Goal: Task Accomplishment & Management: Manage account settings

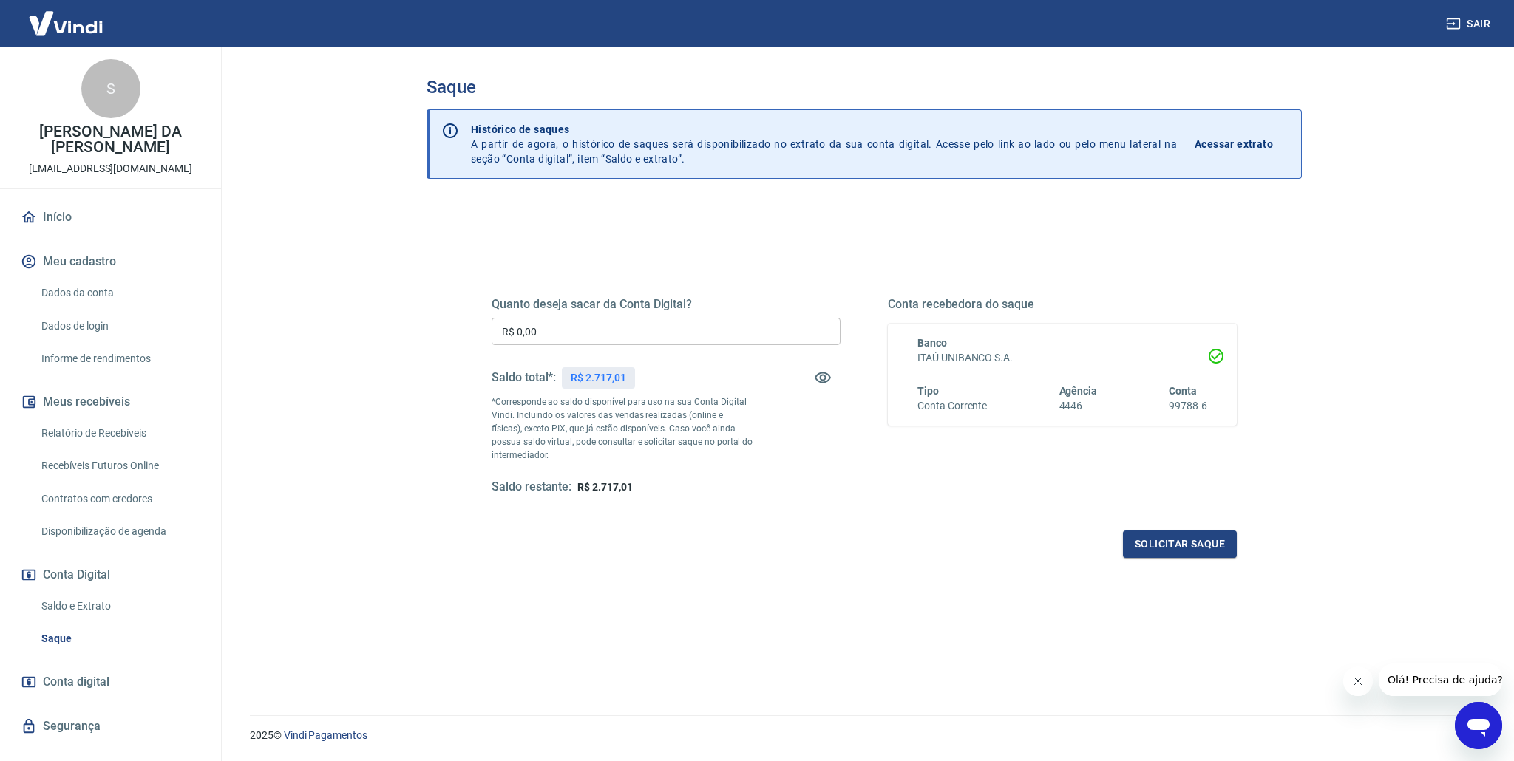
click at [597, 327] on input "R$ 0,00" at bounding box center [666, 331] width 349 height 27
type input "R$ 2.717,01"
click at [1179, 551] on button "Solicitar saque" at bounding box center [1180, 544] width 114 height 27
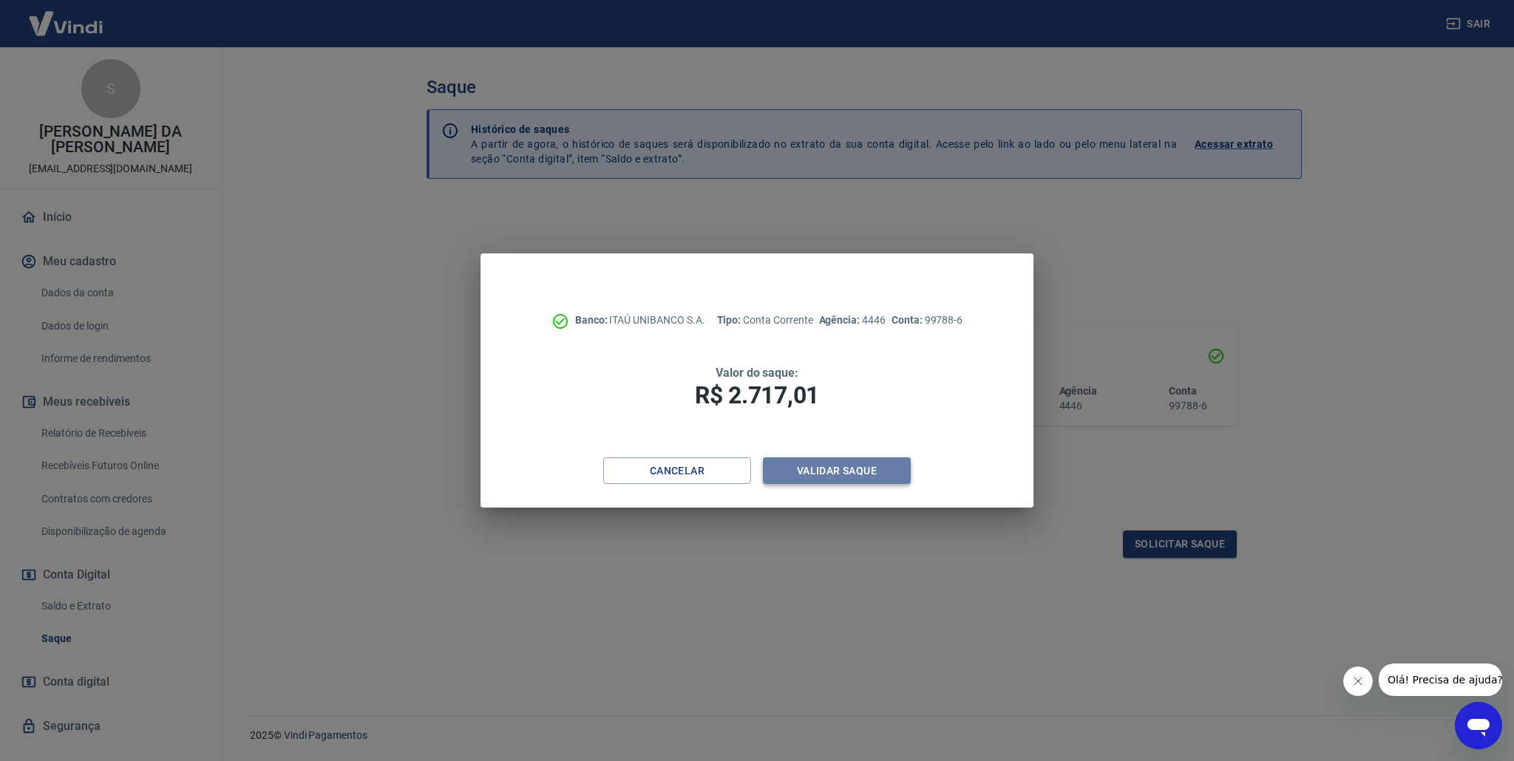
click at [841, 472] on button "Validar saque" at bounding box center [837, 471] width 148 height 27
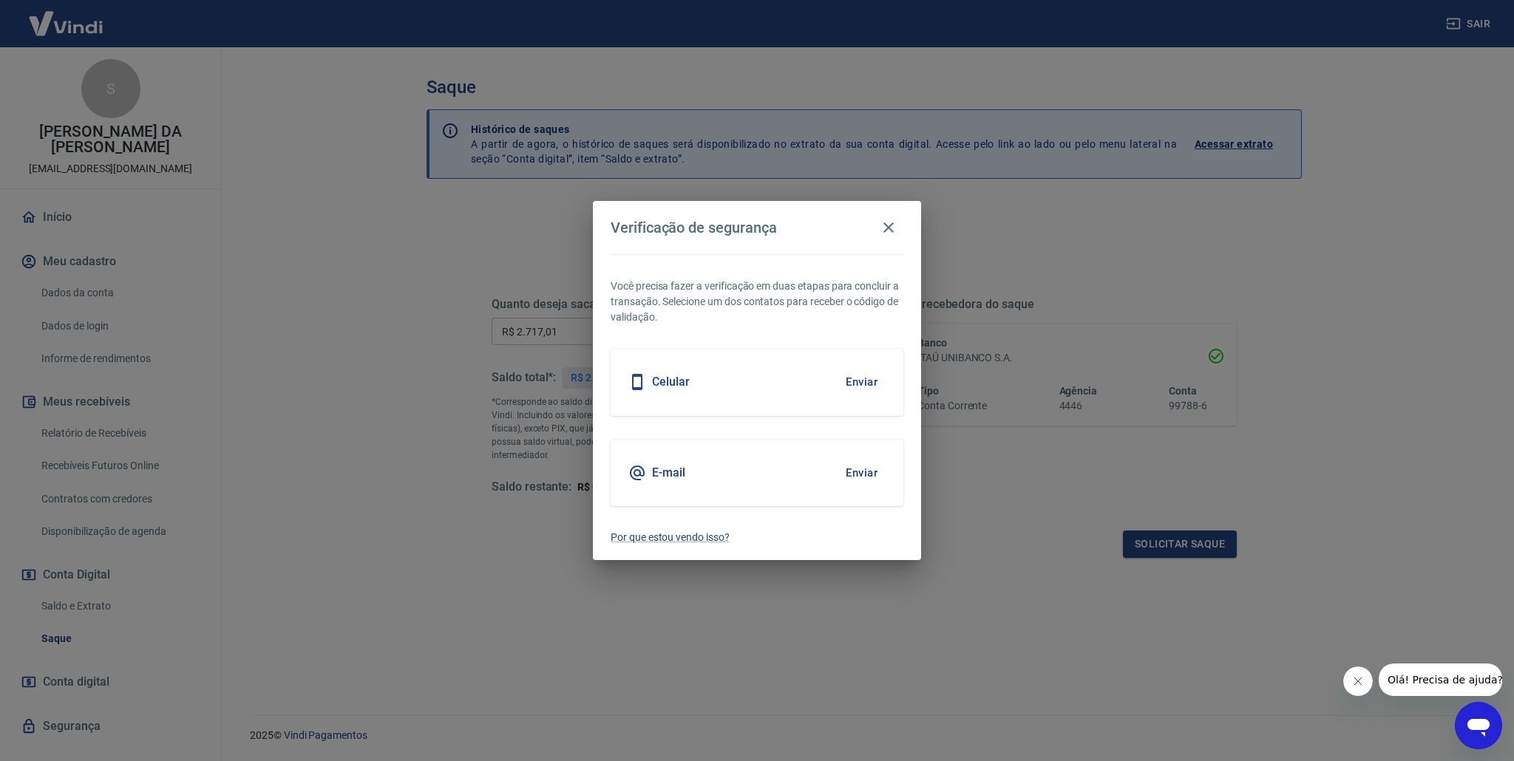
click at [671, 385] on h5 "Celular" at bounding box center [671, 382] width 38 height 15
click at [869, 379] on button "Enviar" at bounding box center [862, 382] width 48 height 31
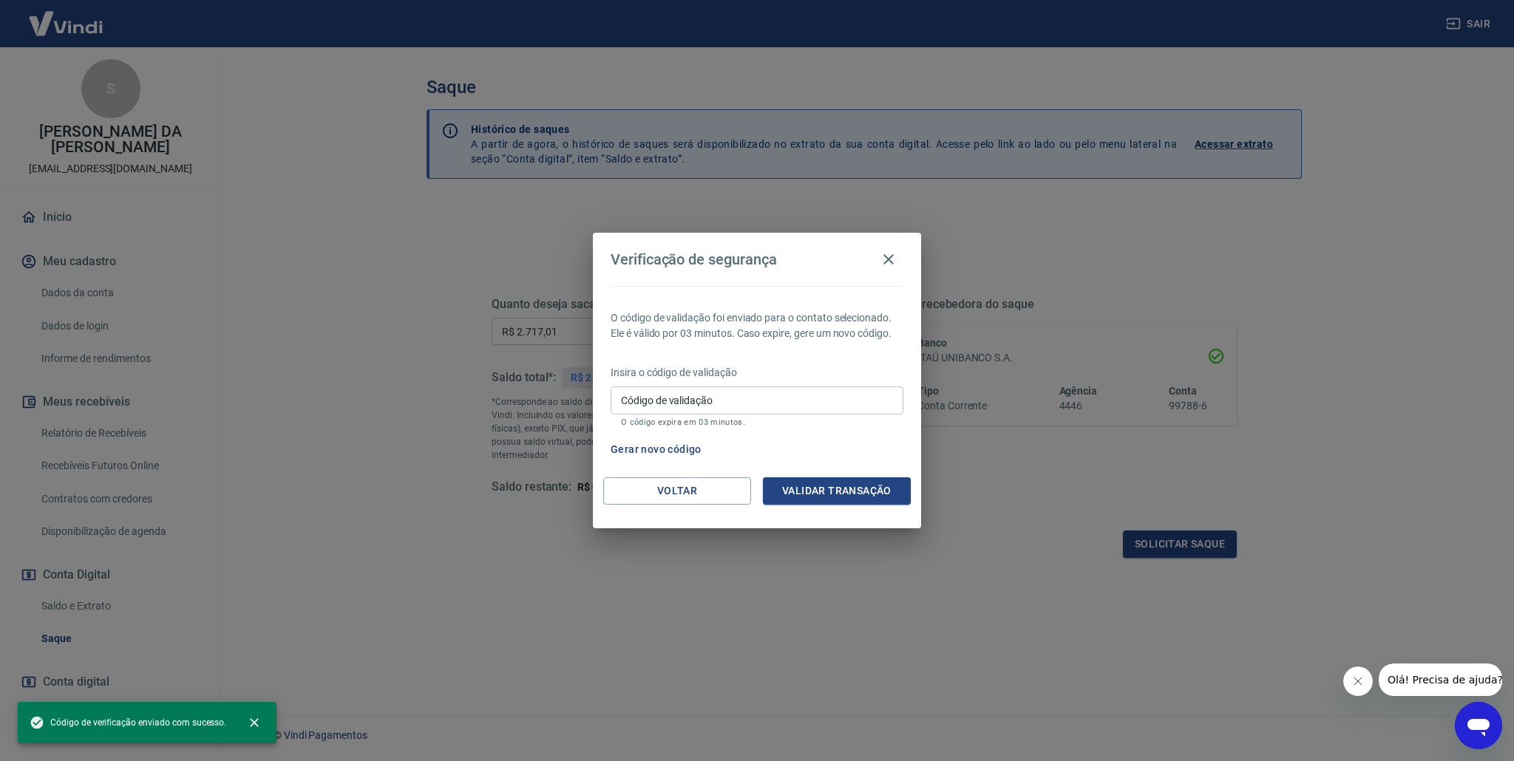
click at [717, 398] on input "Código de validação" at bounding box center [757, 400] width 293 height 27
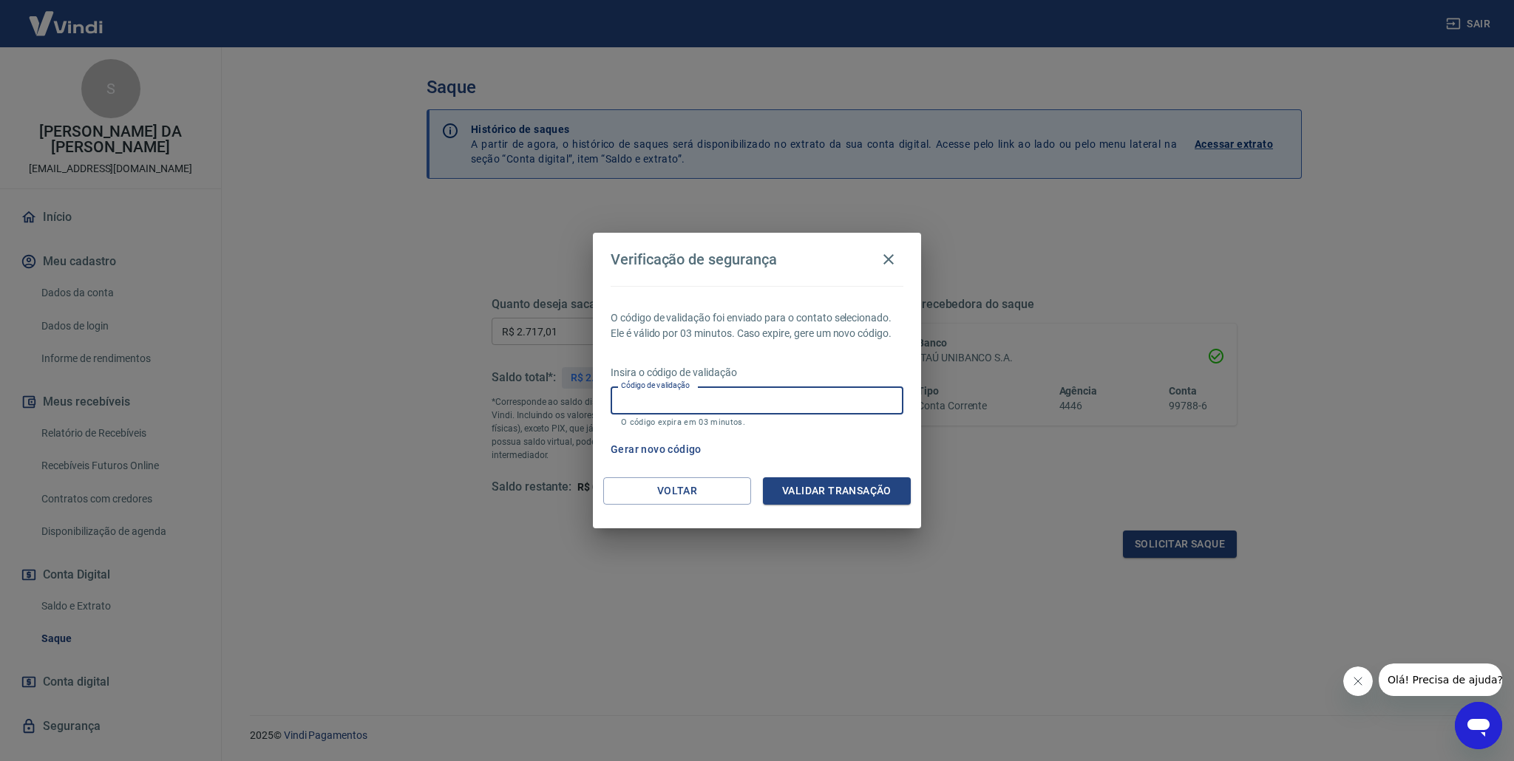
click at [717, 398] on input "Código de validação" at bounding box center [757, 400] width 293 height 27
click at [651, 447] on button "Gerar novo código" at bounding box center [656, 449] width 103 height 27
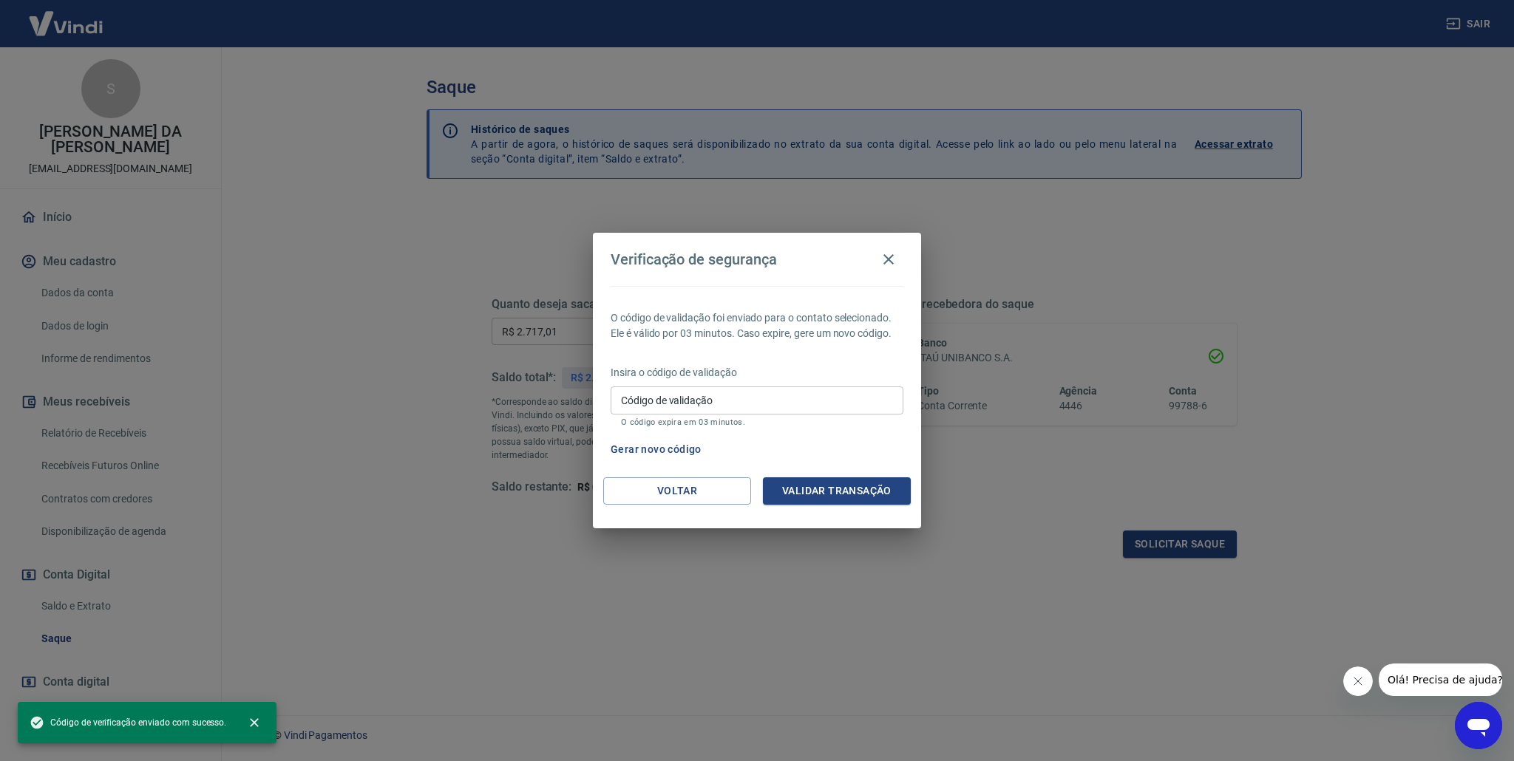
click at [688, 390] on input "Código de validação" at bounding box center [757, 400] width 293 height 27
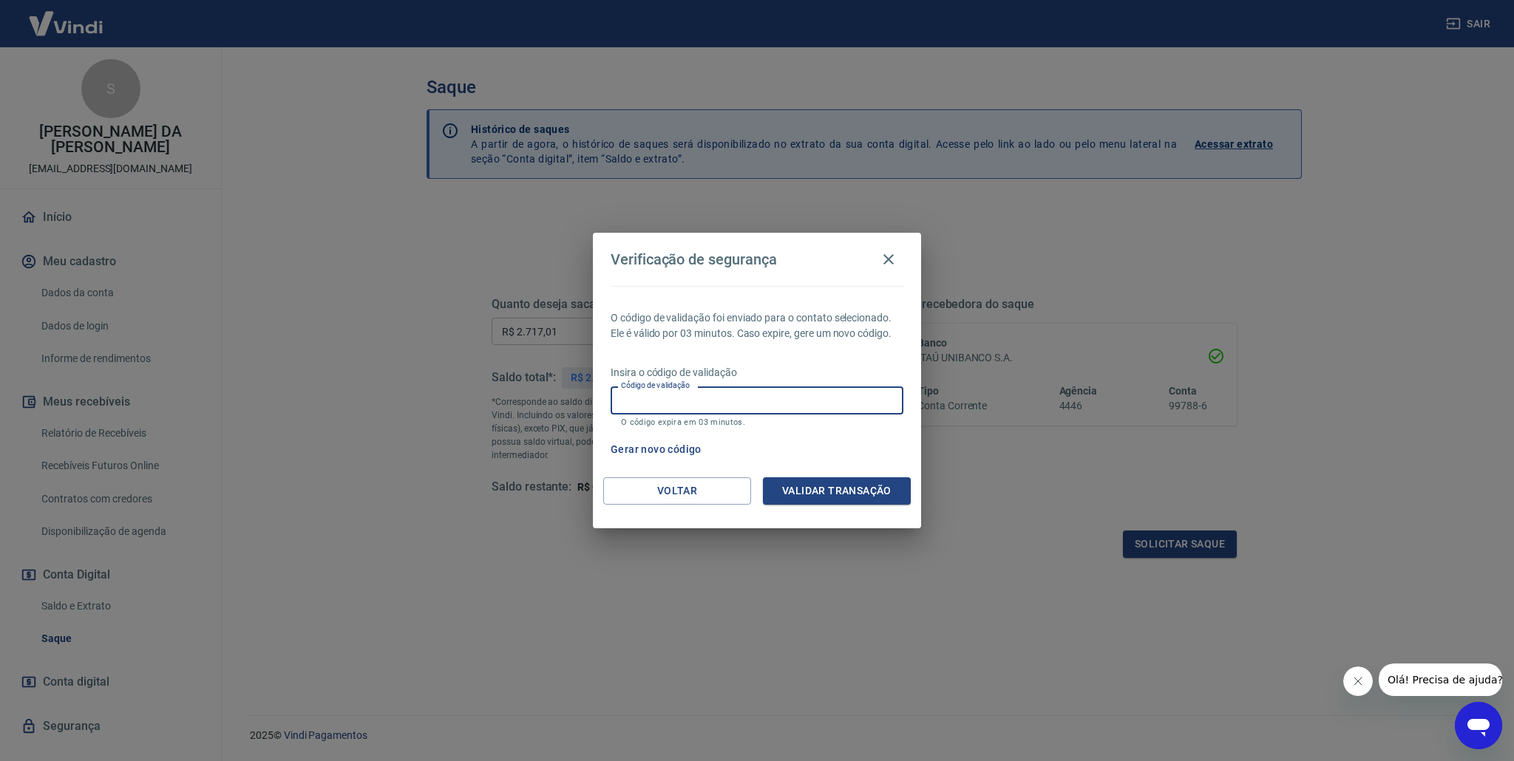
click at [829, 458] on div "Gerar novo código" at bounding box center [754, 449] width 299 height 27
click at [682, 404] on div "Código de validação Código de validação O código expira em 03 minutos." at bounding box center [757, 407] width 293 height 40
click at [634, 430] on div "O código de validação foi enviado para o contato selecionado. Ele é válido por …" at bounding box center [757, 381] width 328 height 191
click at [636, 451] on button "Gerar novo código" at bounding box center [656, 449] width 103 height 27
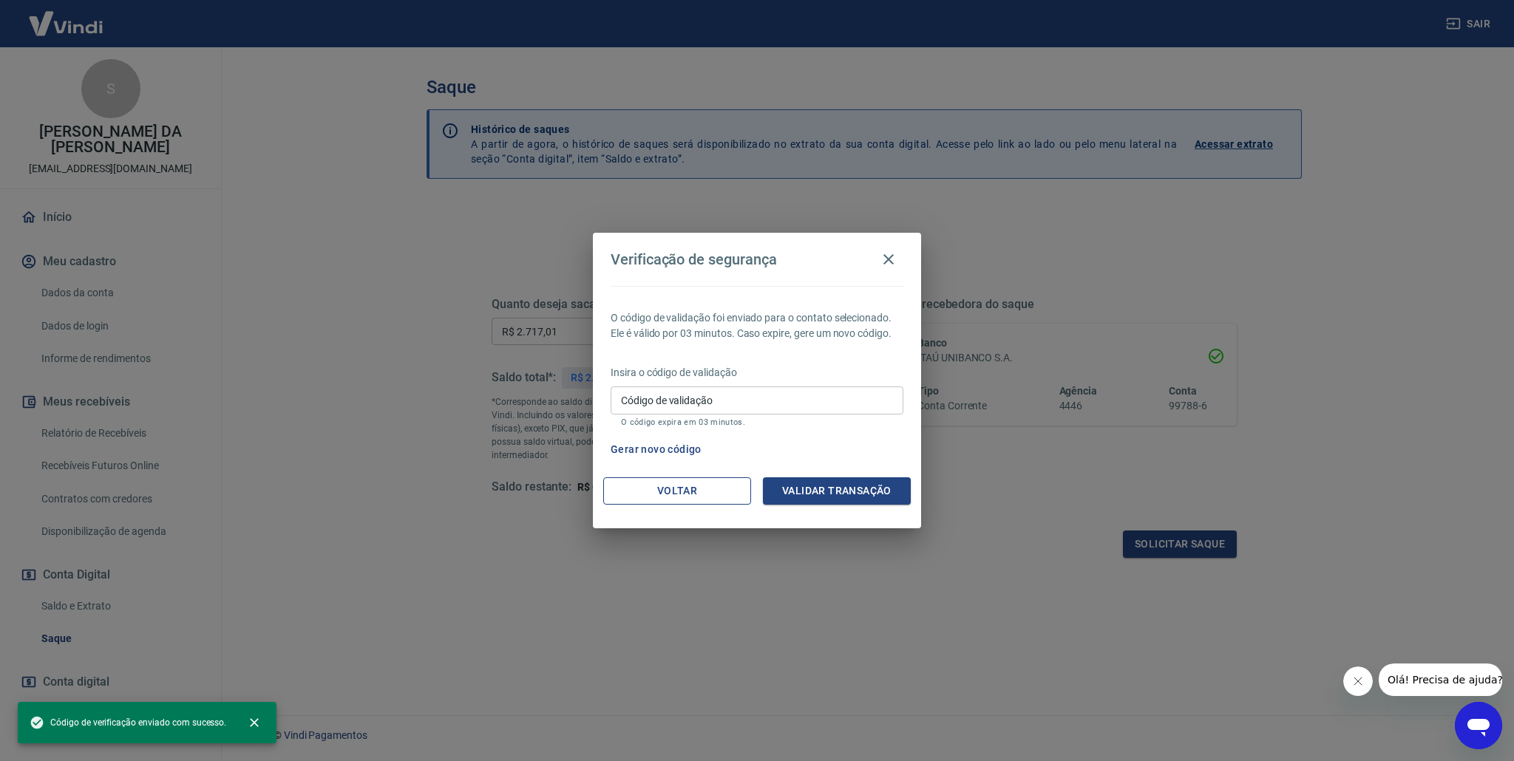
click at [678, 495] on button "Voltar" at bounding box center [677, 491] width 148 height 27
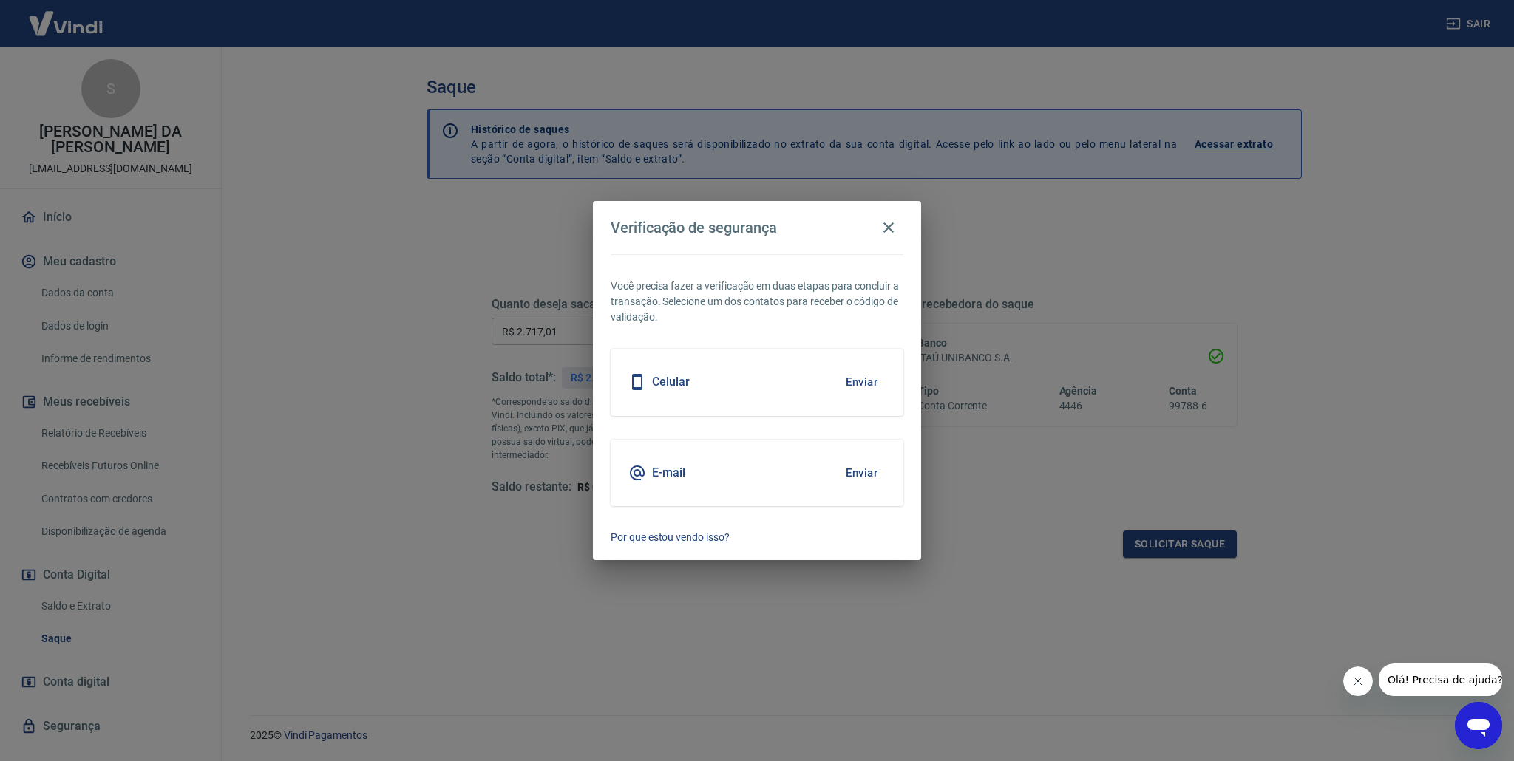
click at [872, 472] on button "Enviar" at bounding box center [862, 473] width 48 height 31
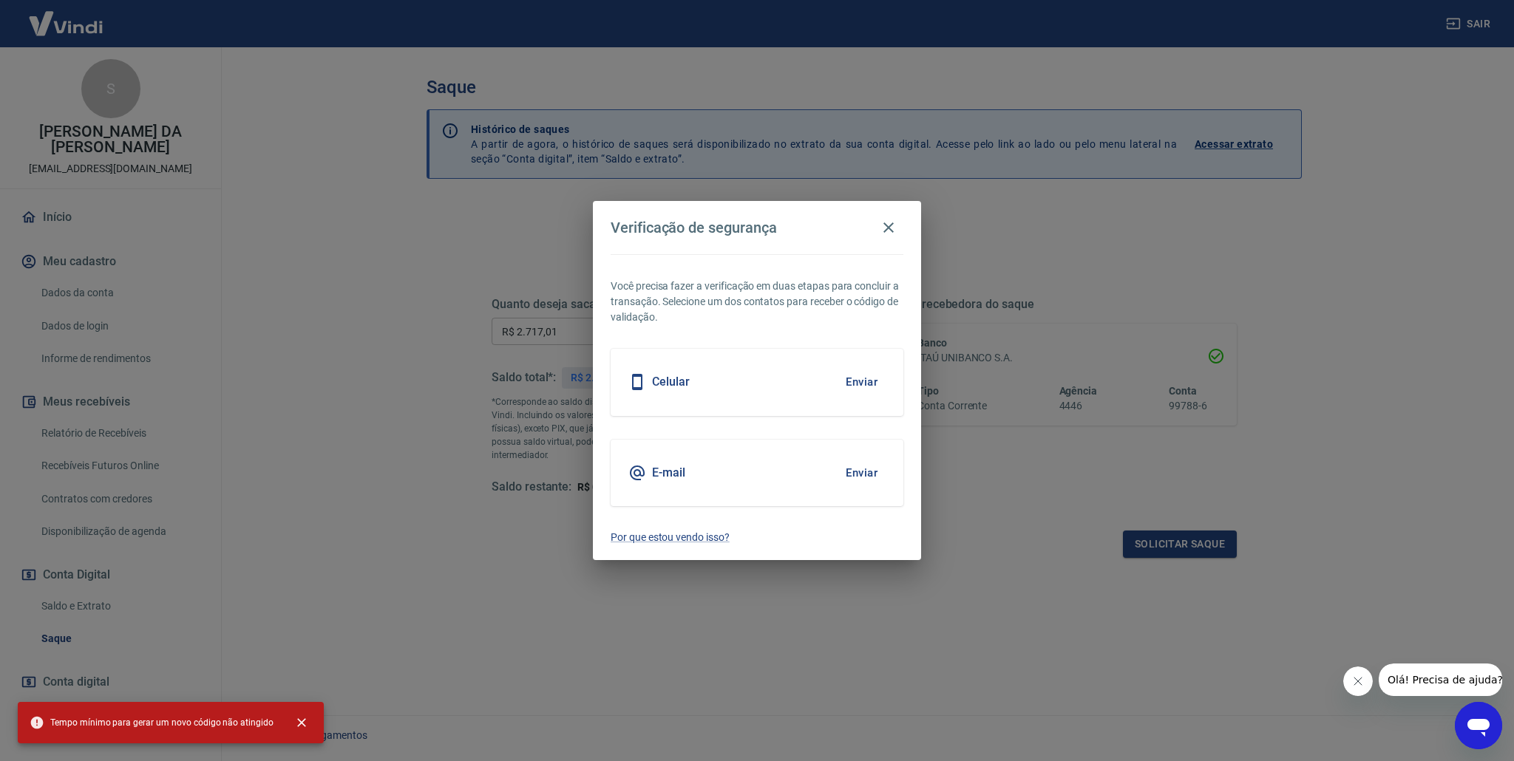
click at [864, 387] on button "Enviar" at bounding box center [862, 382] width 48 height 31
click at [889, 234] on icon "button" at bounding box center [889, 228] width 18 height 18
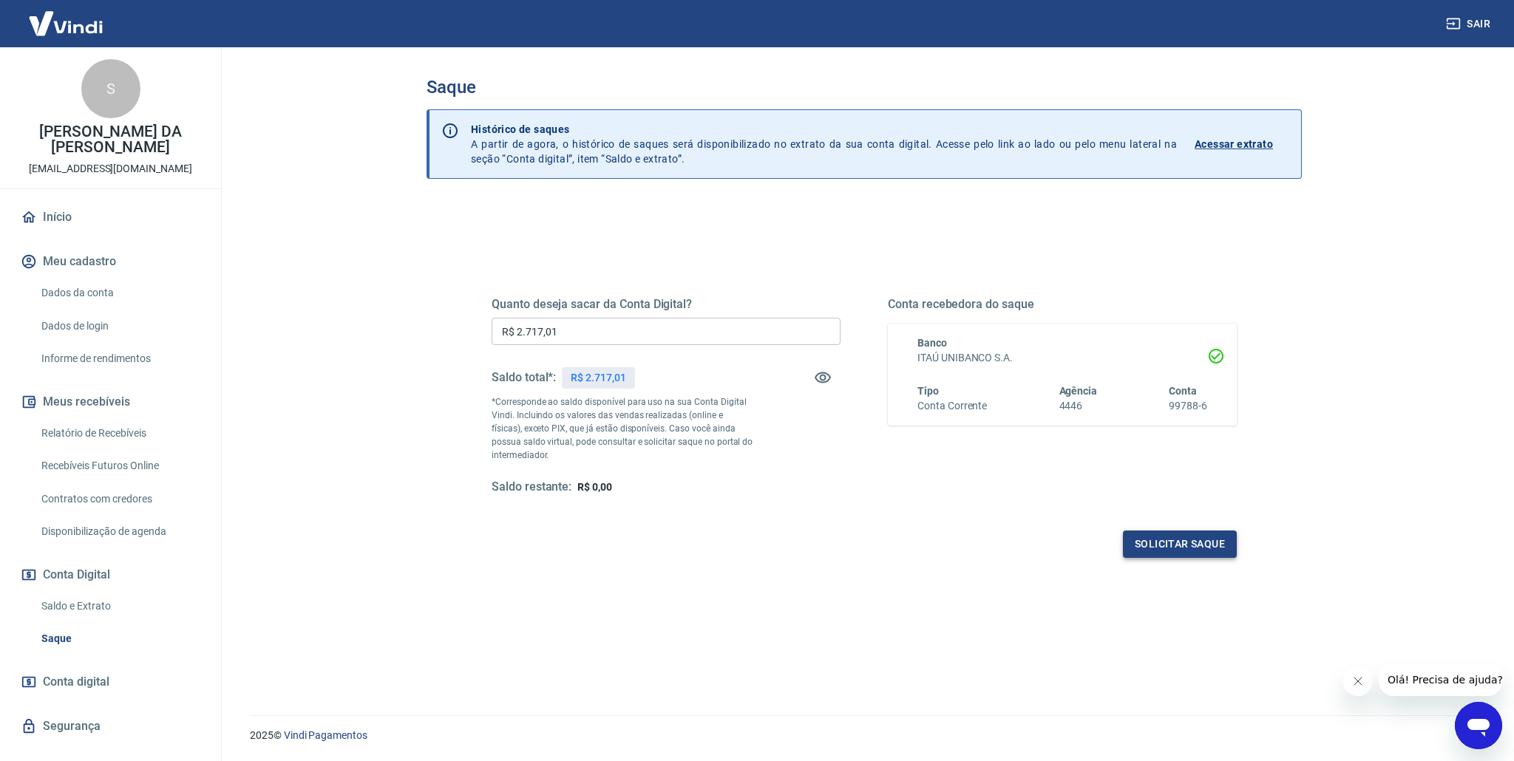
click at [1163, 543] on button "Solicitar saque" at bounding box center [1180, 544] width 114 height 27
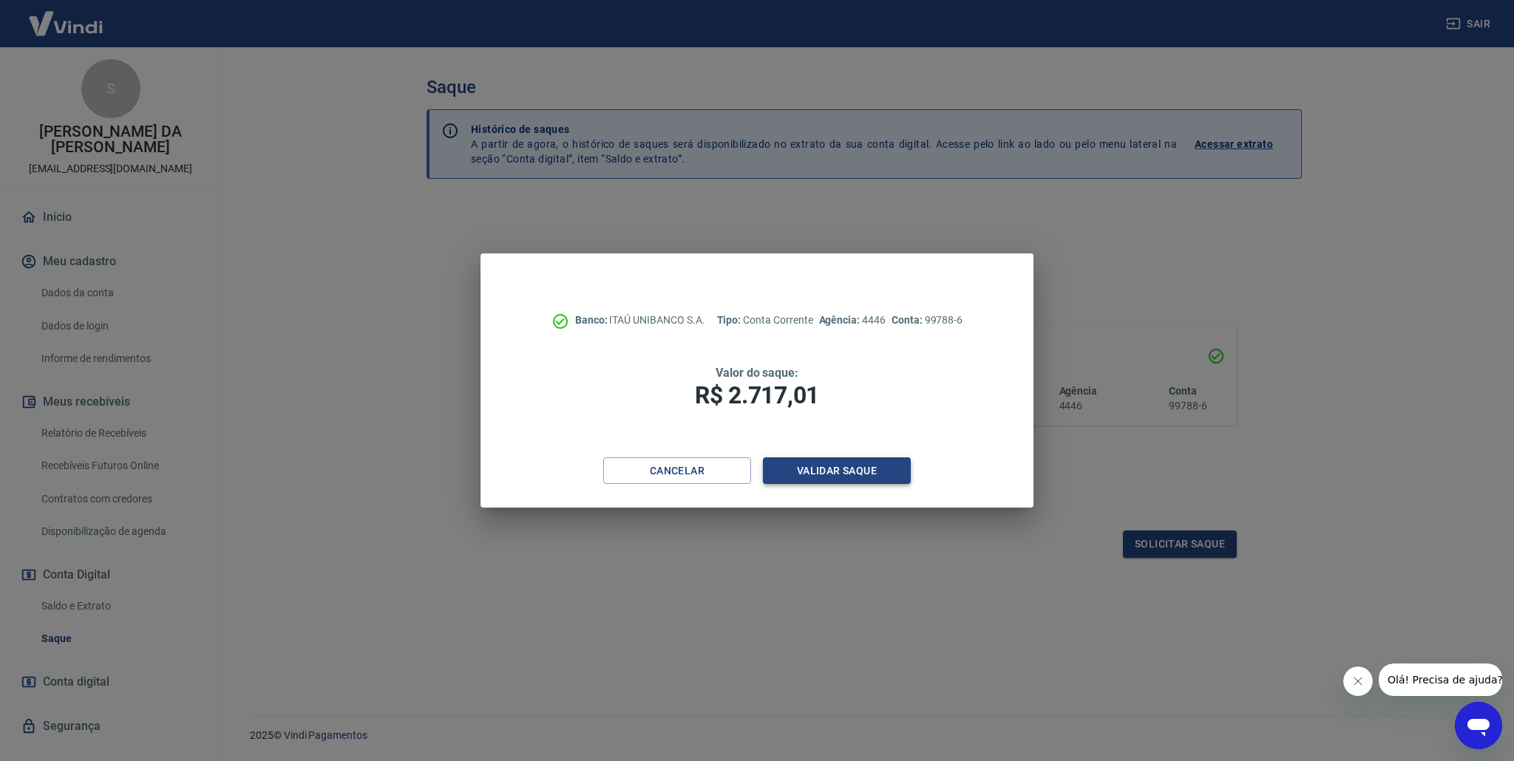
click at [835, 471] on button "Validar saque" at bounding box center [837, 471] width 148 height 27
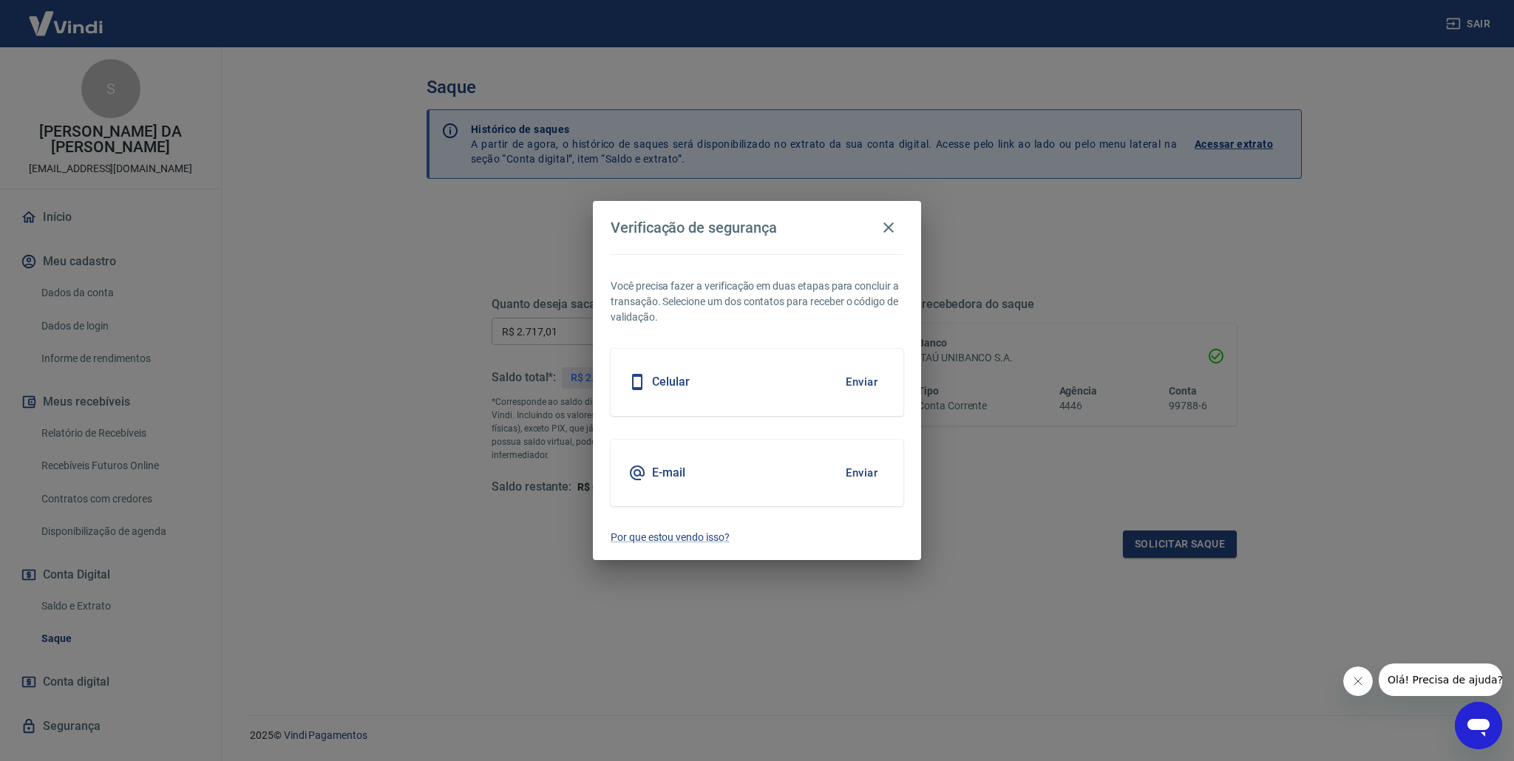
click at [868, 388] on button "Enviar" at bounding box center [862, 382] width 48 height 31
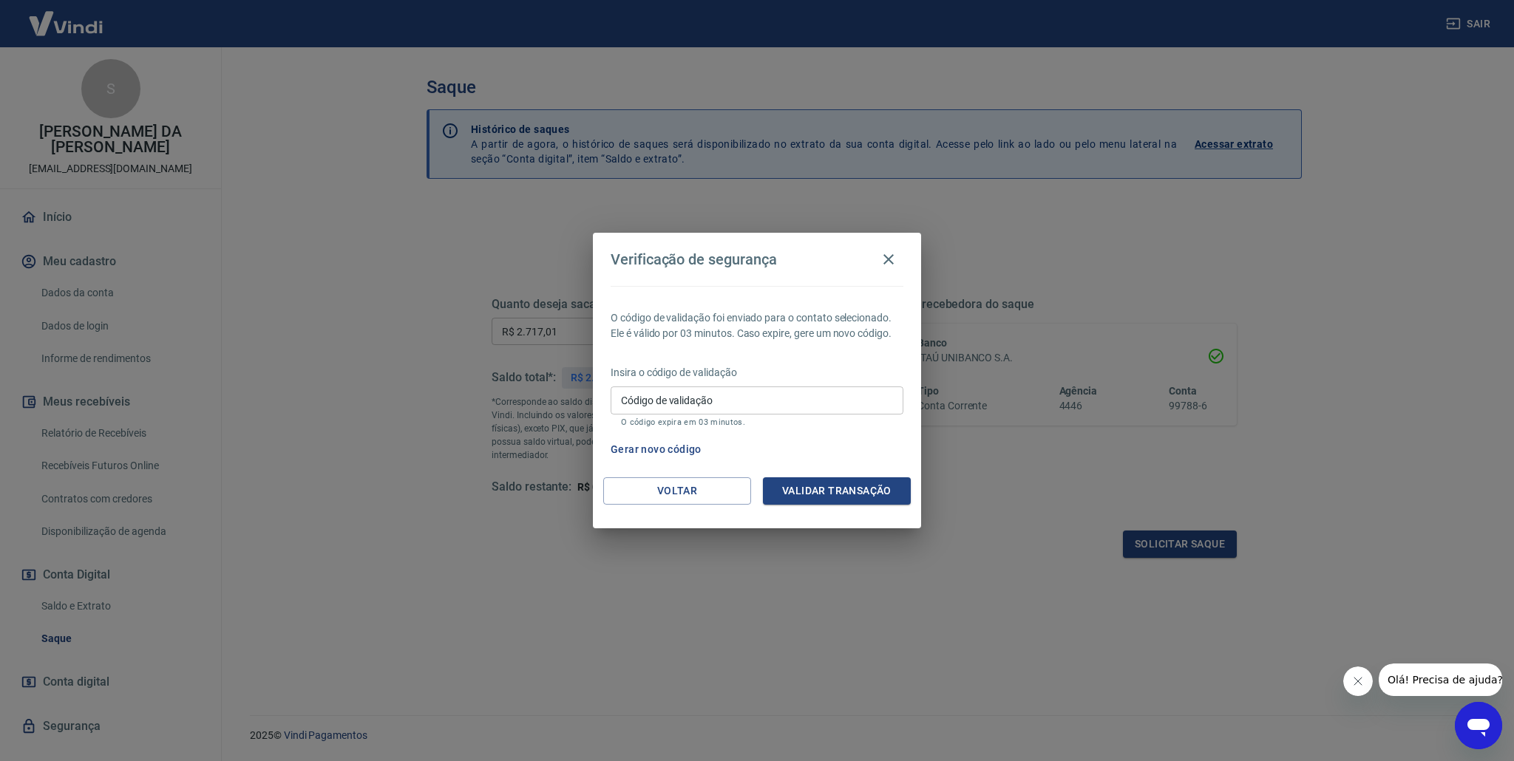
click at [702, 407] on div "Código de validação Código de validação O código expira em 03 minutos." at bounding box center [757, 407] width 293 height 40
click at [509, 420] on div "Verificação de segurança O código de validação foi enviado para o contato selec…" at bounding box center [757, 380] width 1514 height 761
click at [679, 492] on button "Voltar" at bounding box center [677, 491] width 148 height 27
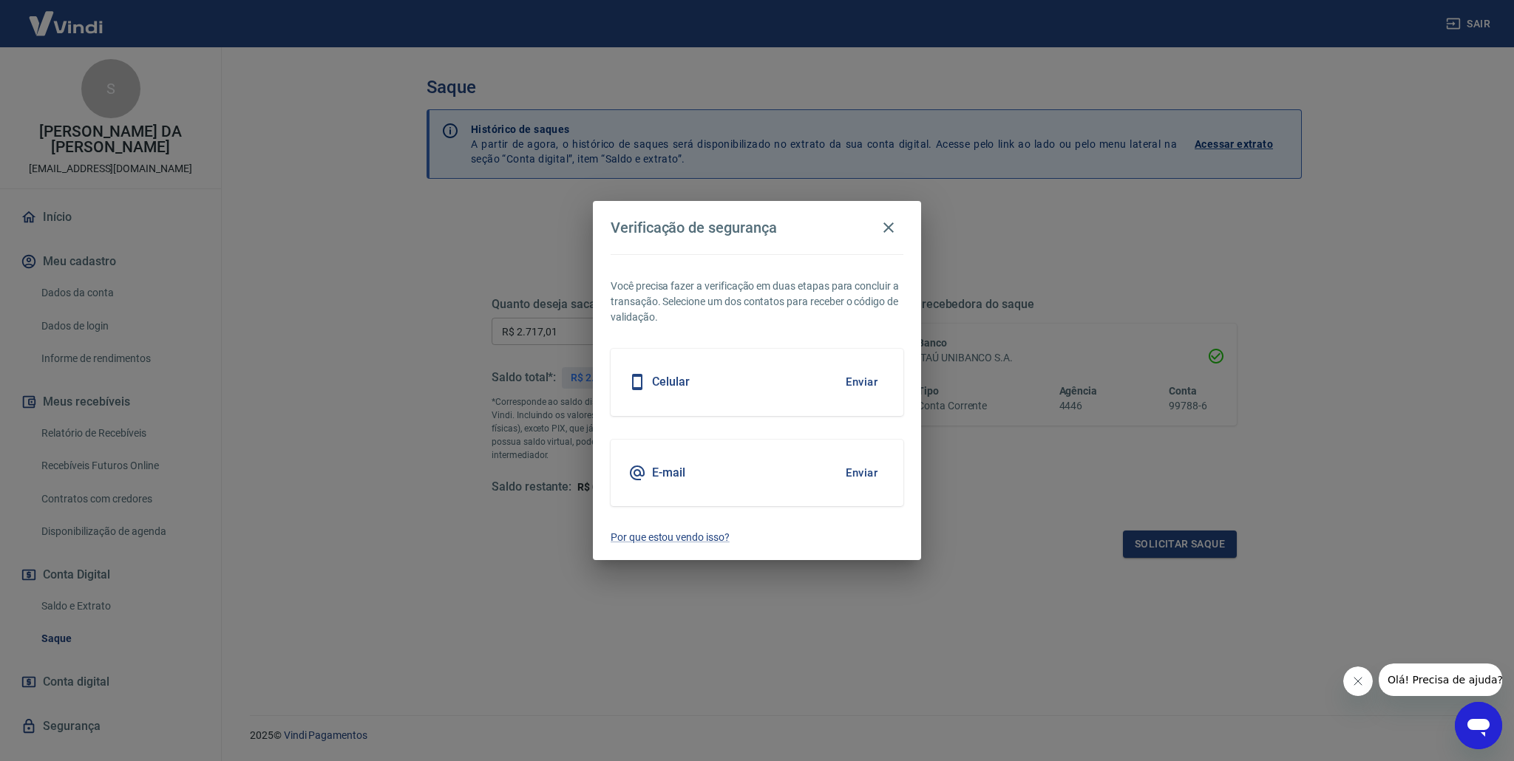
click at [867, 476] on button "Enviar" at bounding box center [862, 473] width 48 height 31
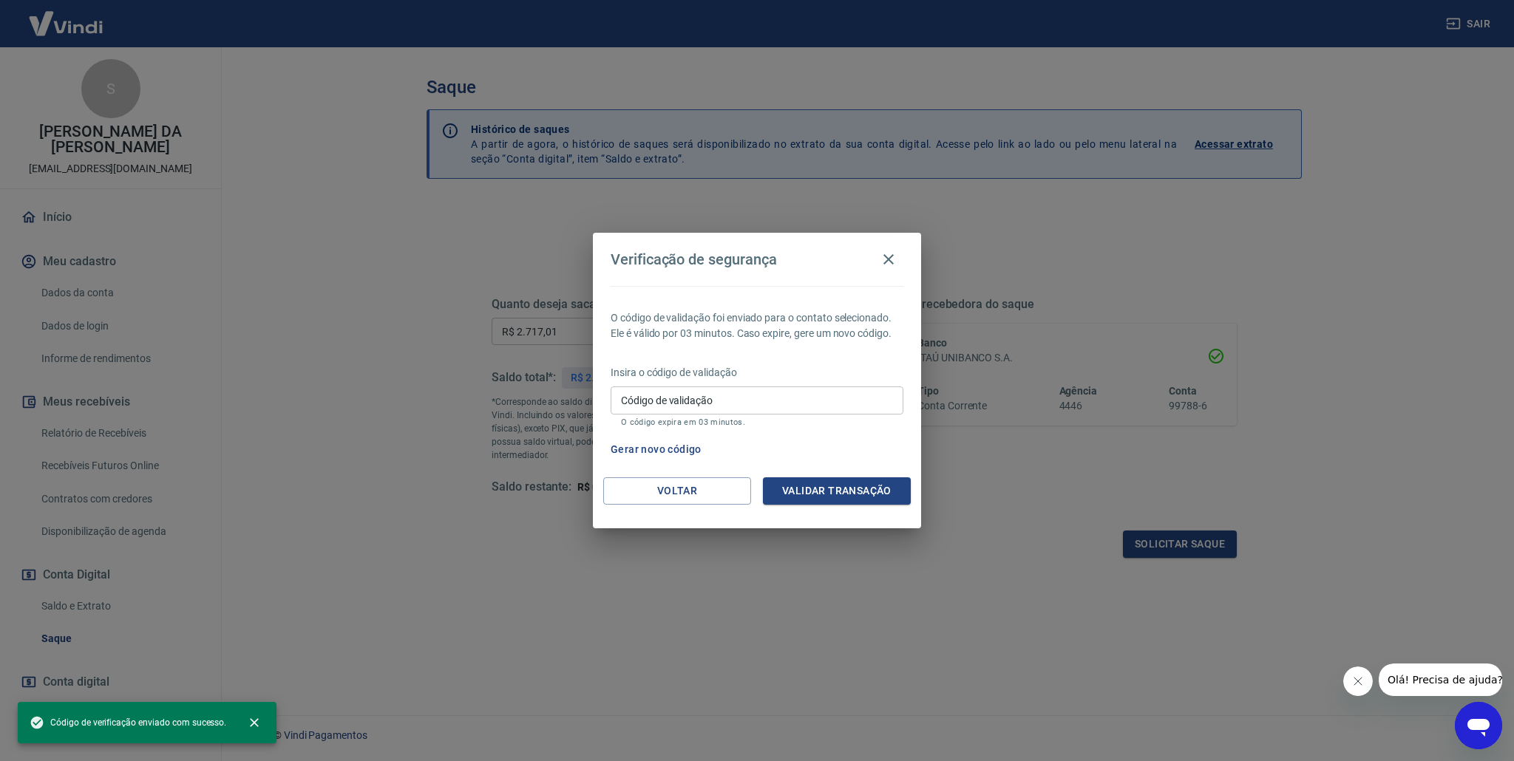
click at [690, 396] on div "Código de validação Código de validação O código expira em 03 minutos." at bounding box center [757, 407] width 293 height 40
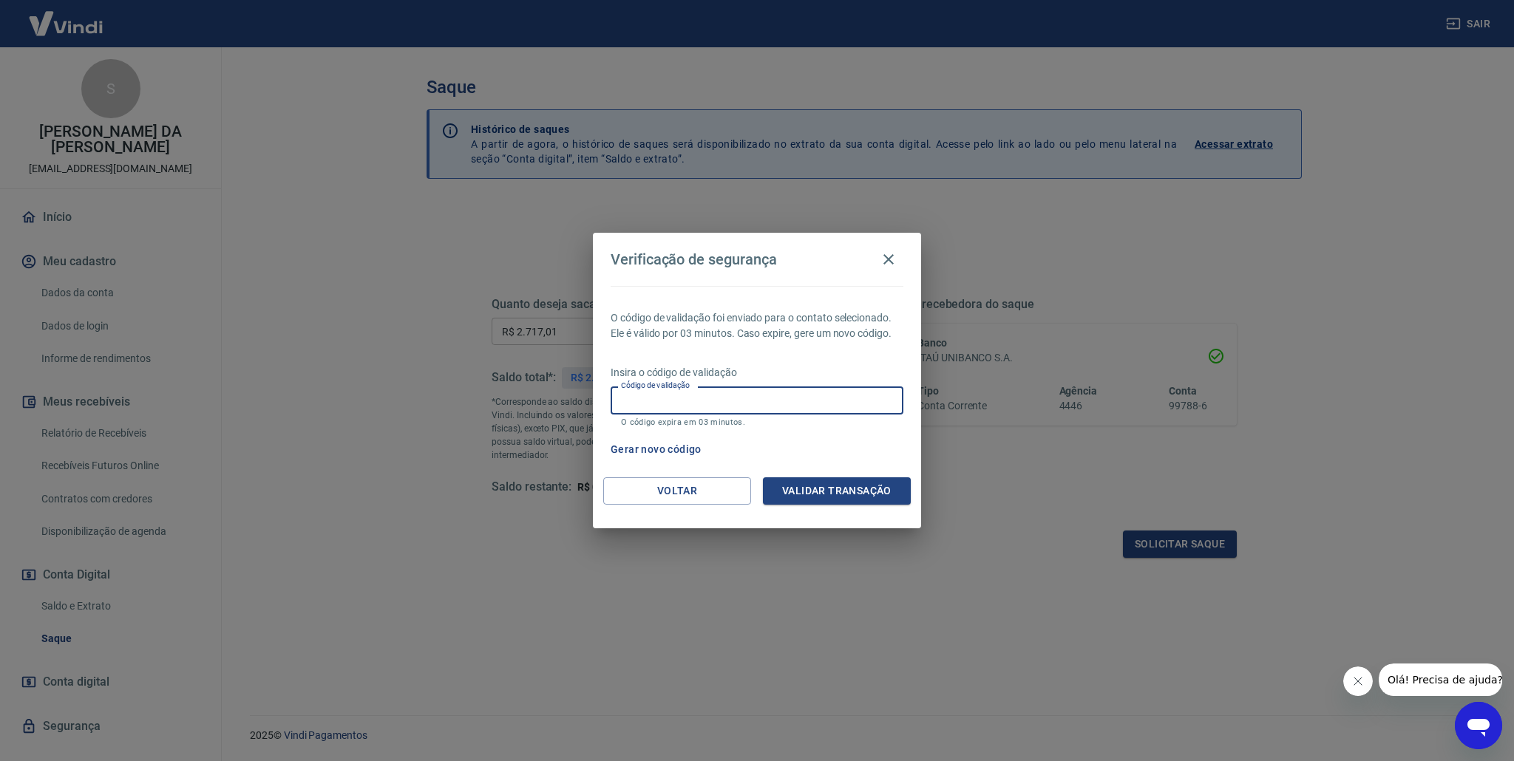
click at [716, 401] on input "Código de validação" at bounding box center [757, 400] width 293 height 27
type input "753800"
click at [819, 499] on button "Validar transação" at bounding box center [837, 491] width 148 height 27
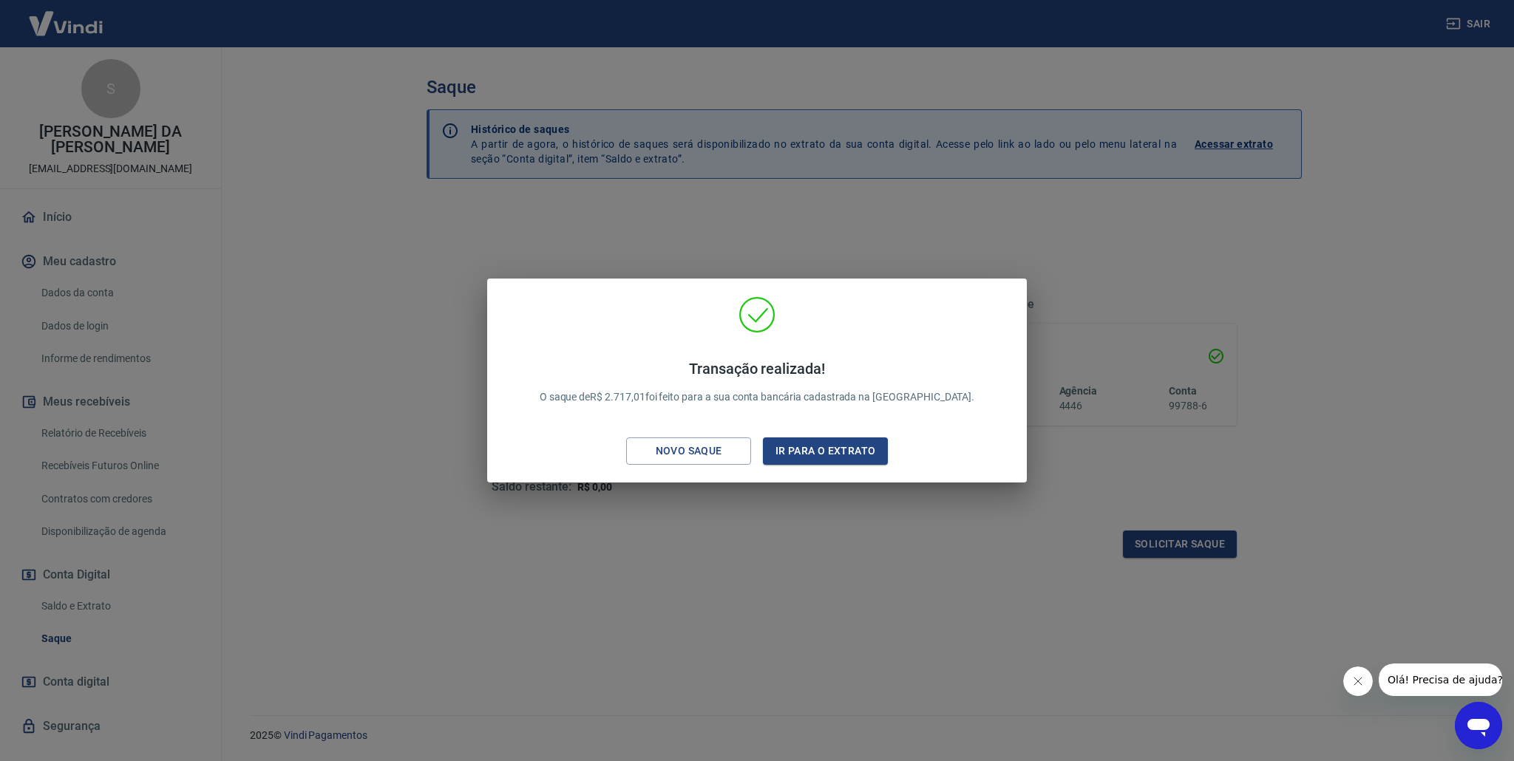
click at [1133, 276] on div "Transação realizada! O saque de R$ 2.717,01 foi feito para a sua conta bancária…" at bounding box center [757, 380] width 1514 height 761
